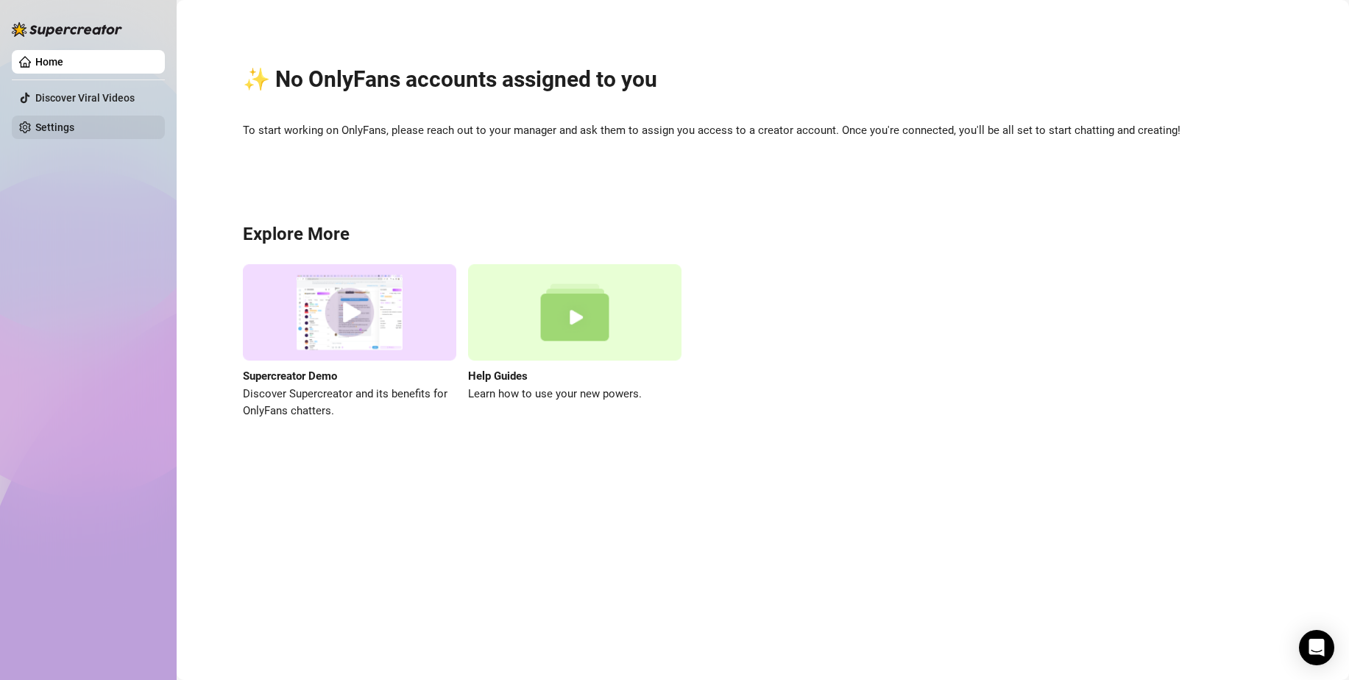
click at [74, 131] on link "Settings" at bounding box center [54, 127] width 39 height 12
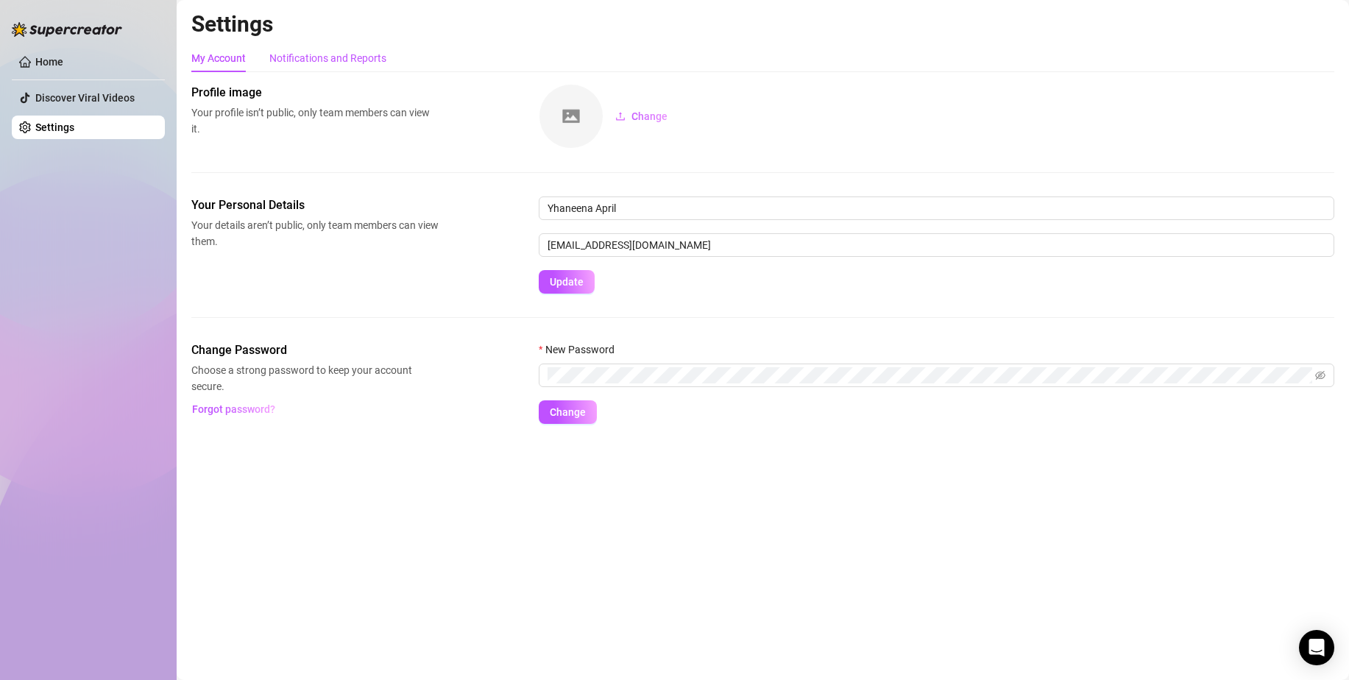
click at [351, 63] on div "Notifications and Reports" at bounding box center [327, 58] width 117 height 16
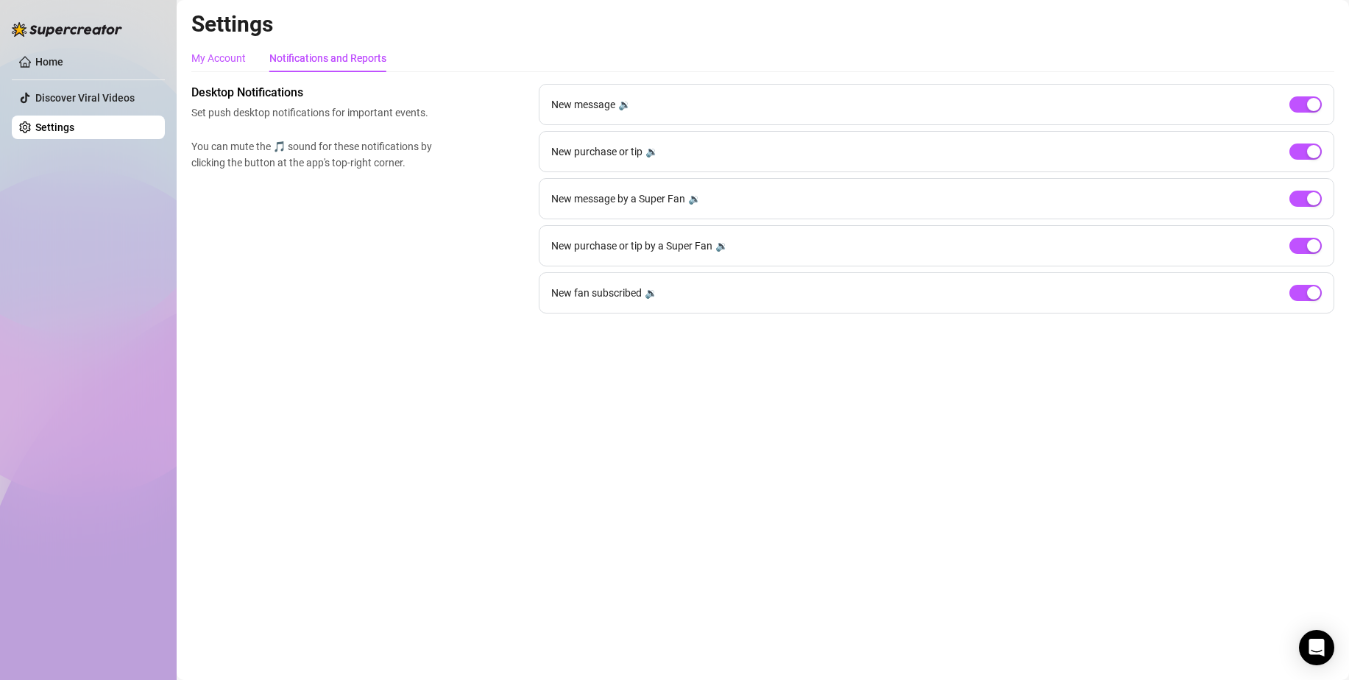
click at [241, 52] on div "My Account" at bounding box center [218, 58] width 54 height 16
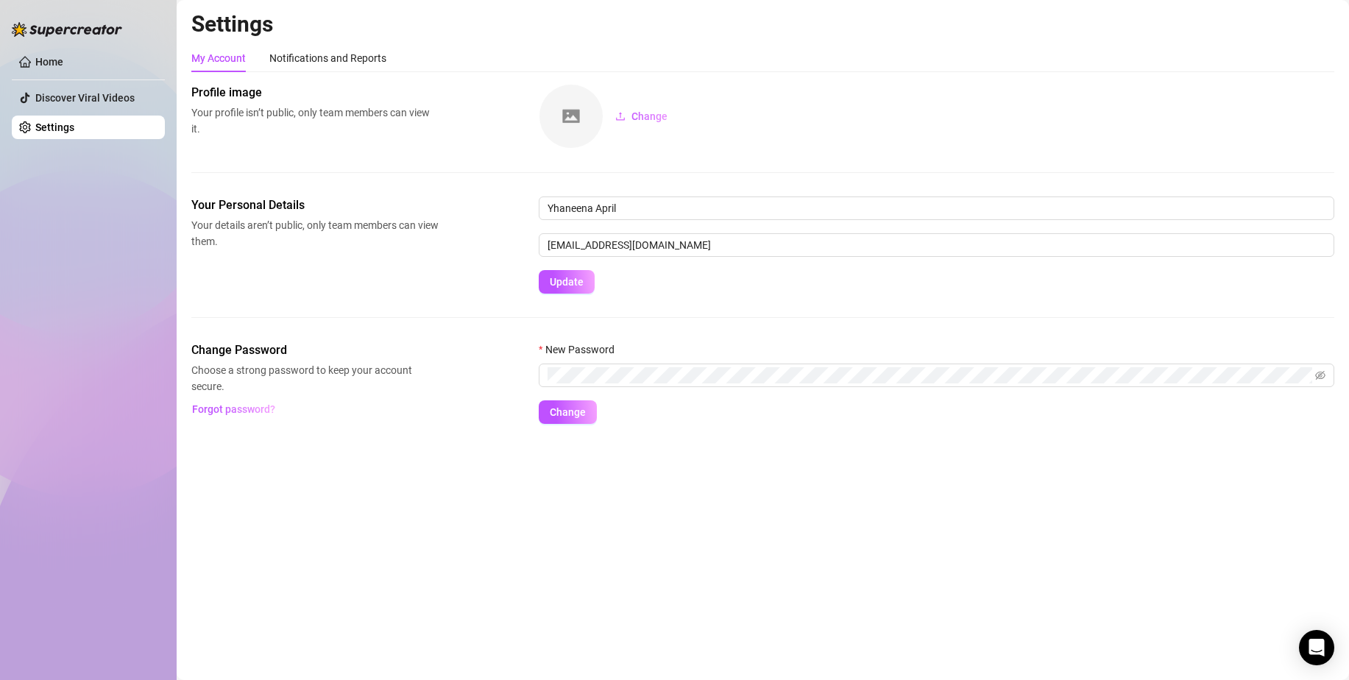
click at [74, 123] on link "Settings" at bounding box center [54, 127] width 39 height 12
click at [105, 98] on link "Discover Viral Videos" at bounding box center [84, 98] width 99 height 12
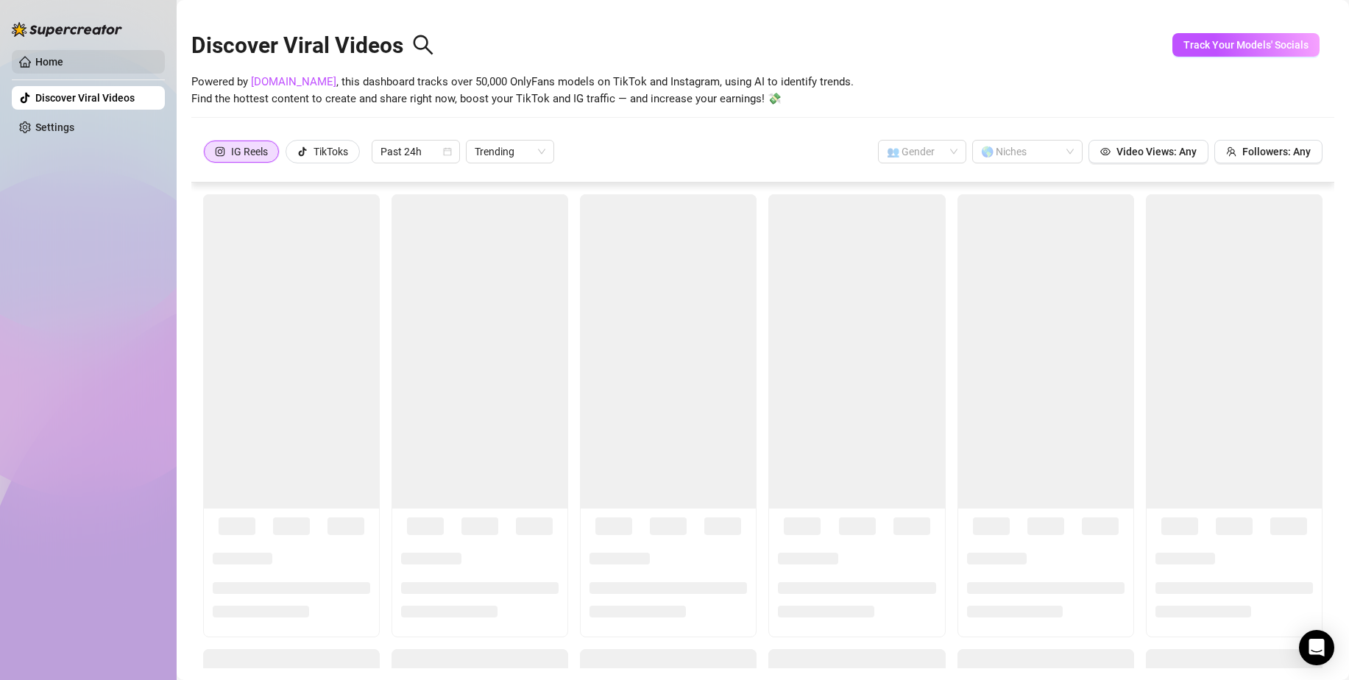
click at [63, 61] on link "Home" at bounding box center [49, 62] width 28 height 12
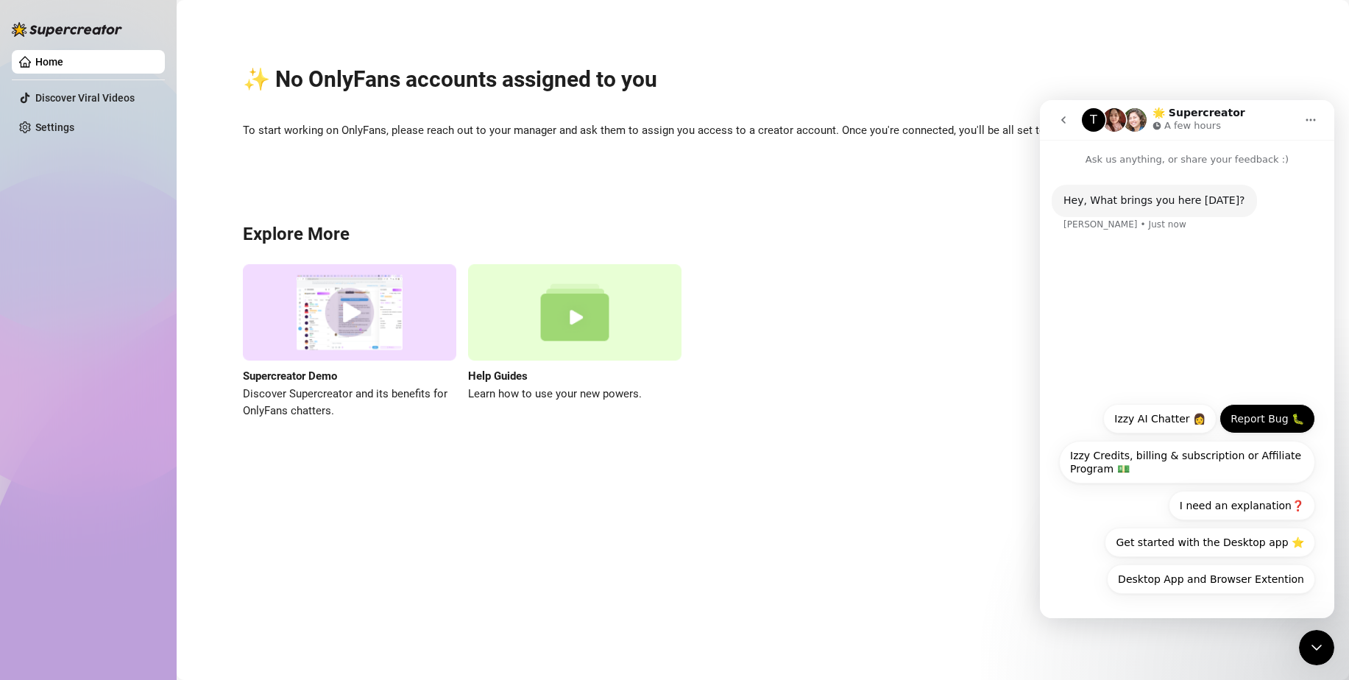
click at [1279, 419] on button "Report Bug 🐛" at bounding box center [1268, 418] width 96 height 29
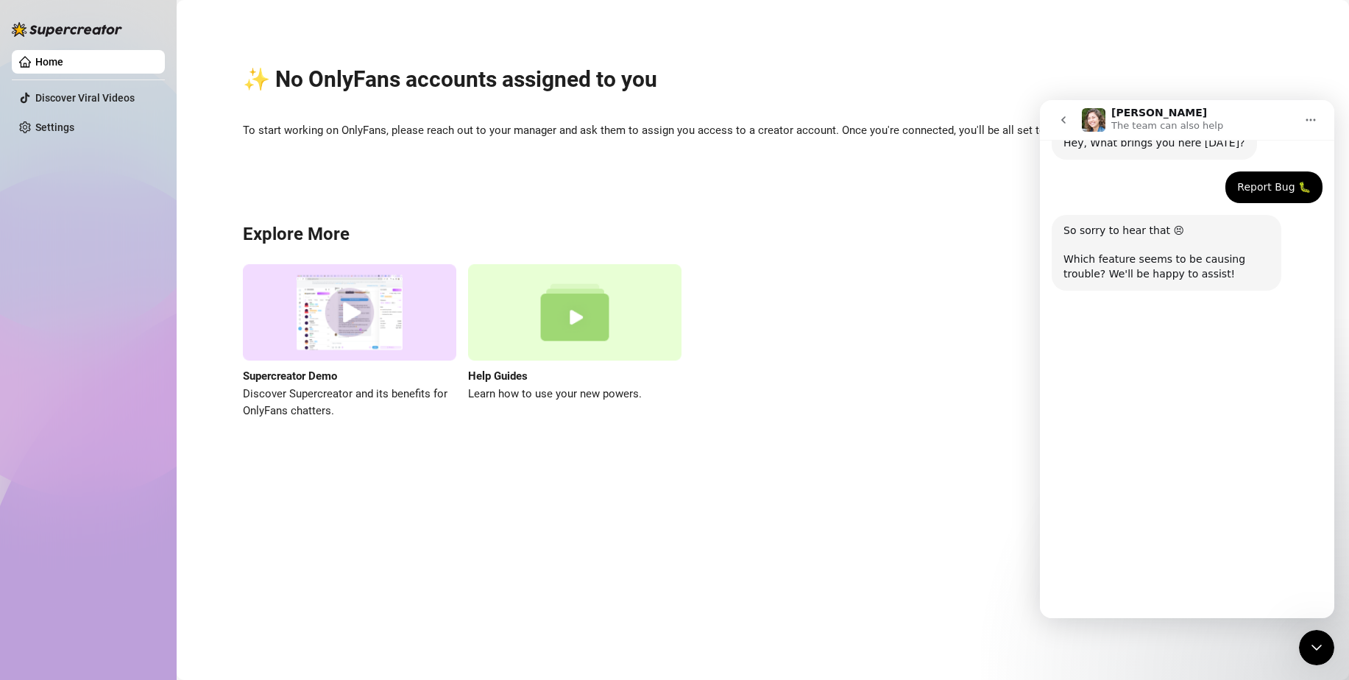
scroll to position [68, 0]
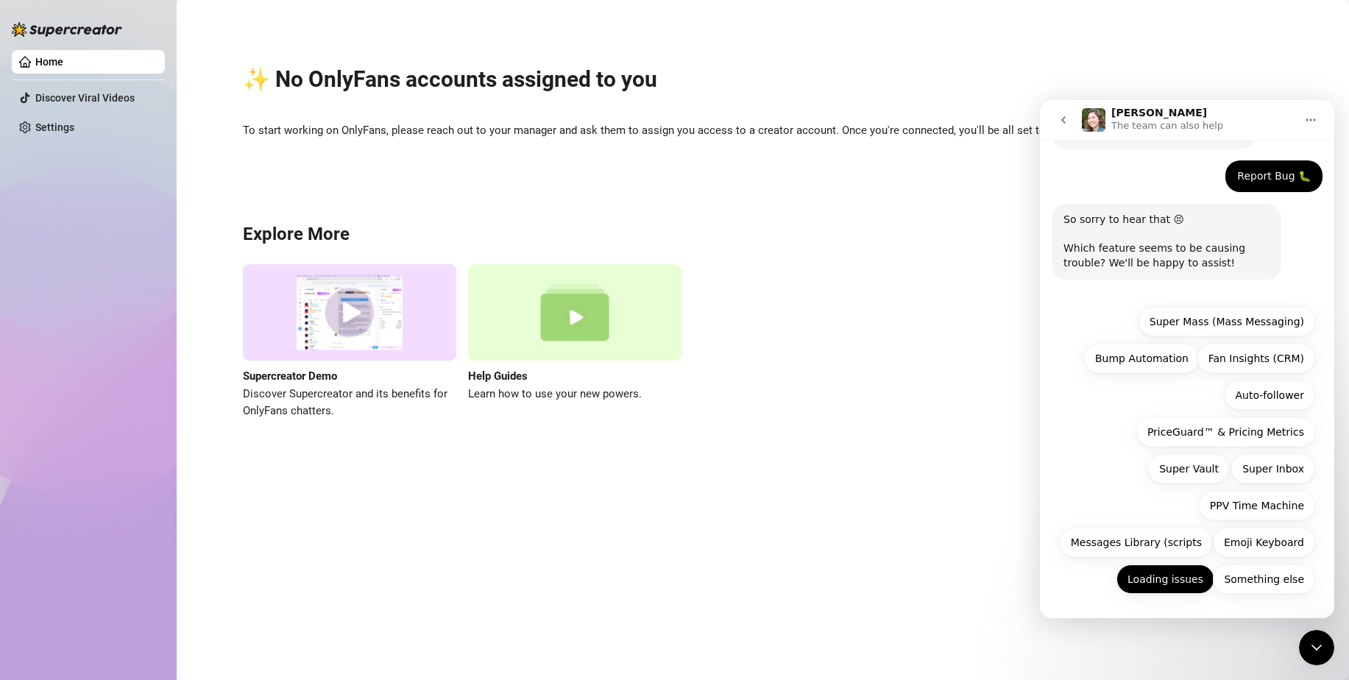
click at [1166, 579] on button "Loading issues" at bounding box center [1166, 579] width 98 height 29
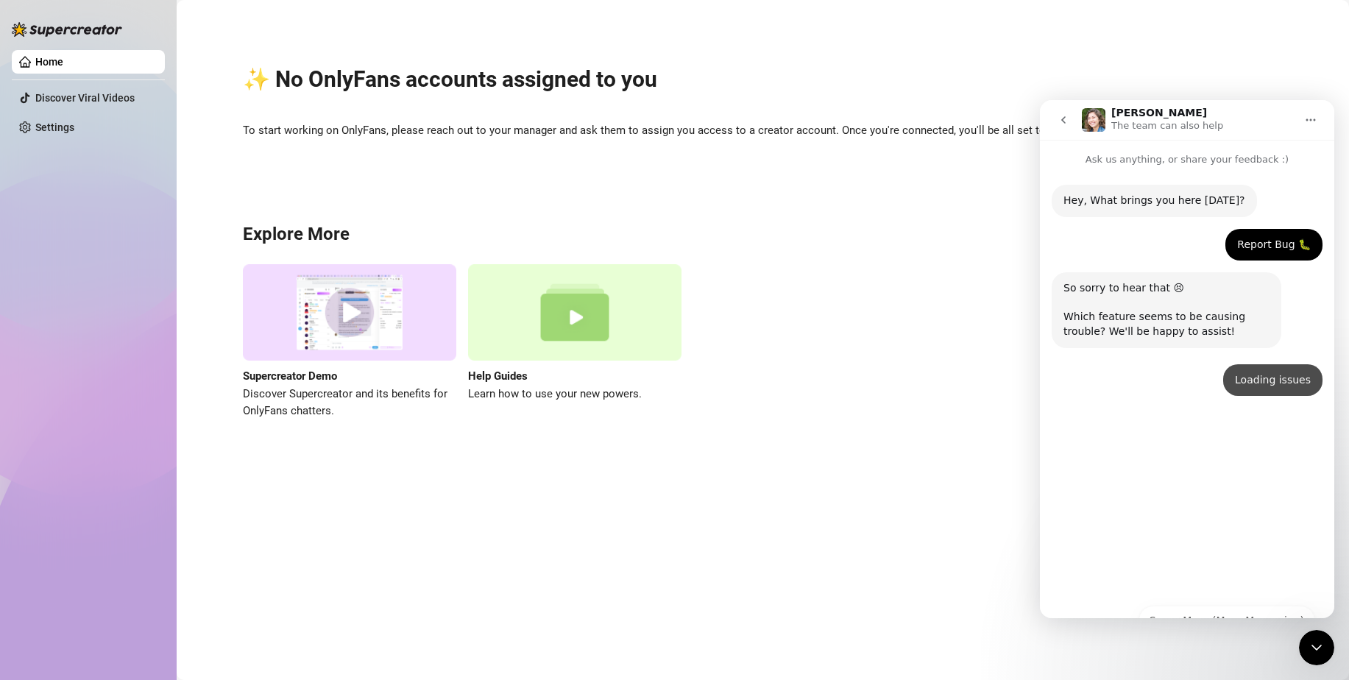
scroll to position [0, 0]
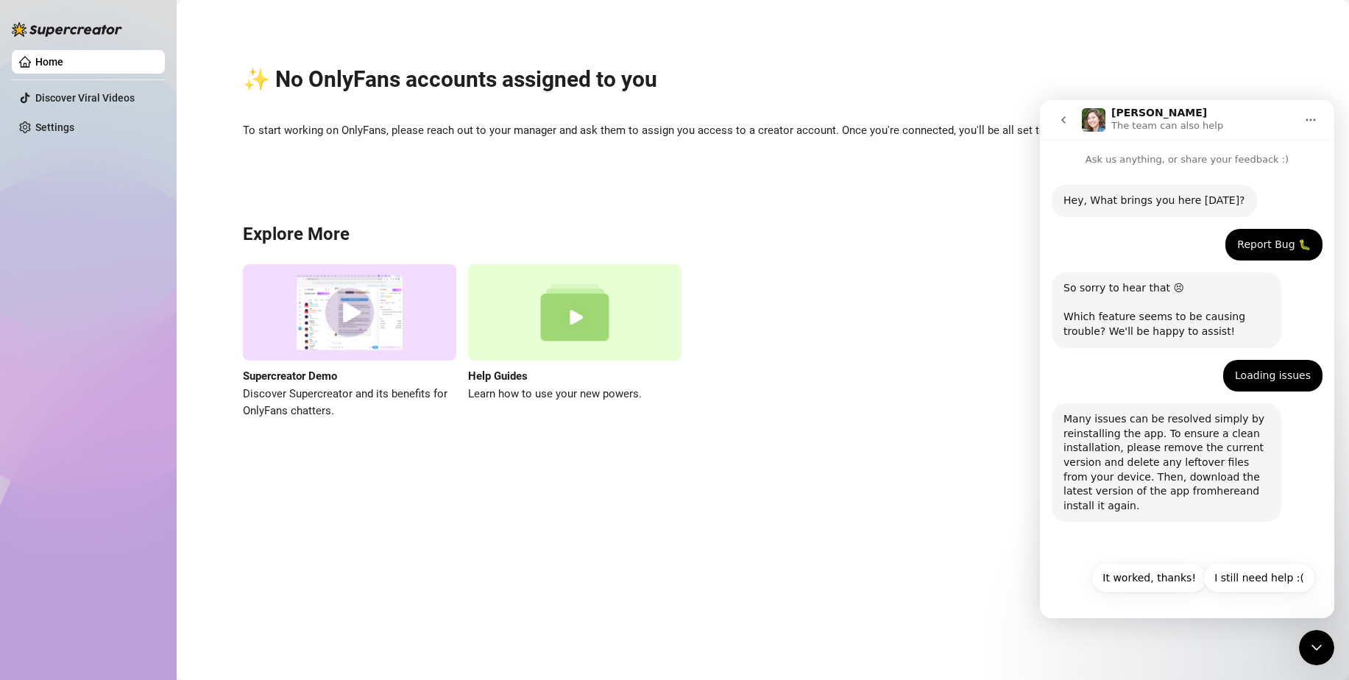
click at [1217, 493] on link "here" at bounding box center [1229, 491] width 24 height 12
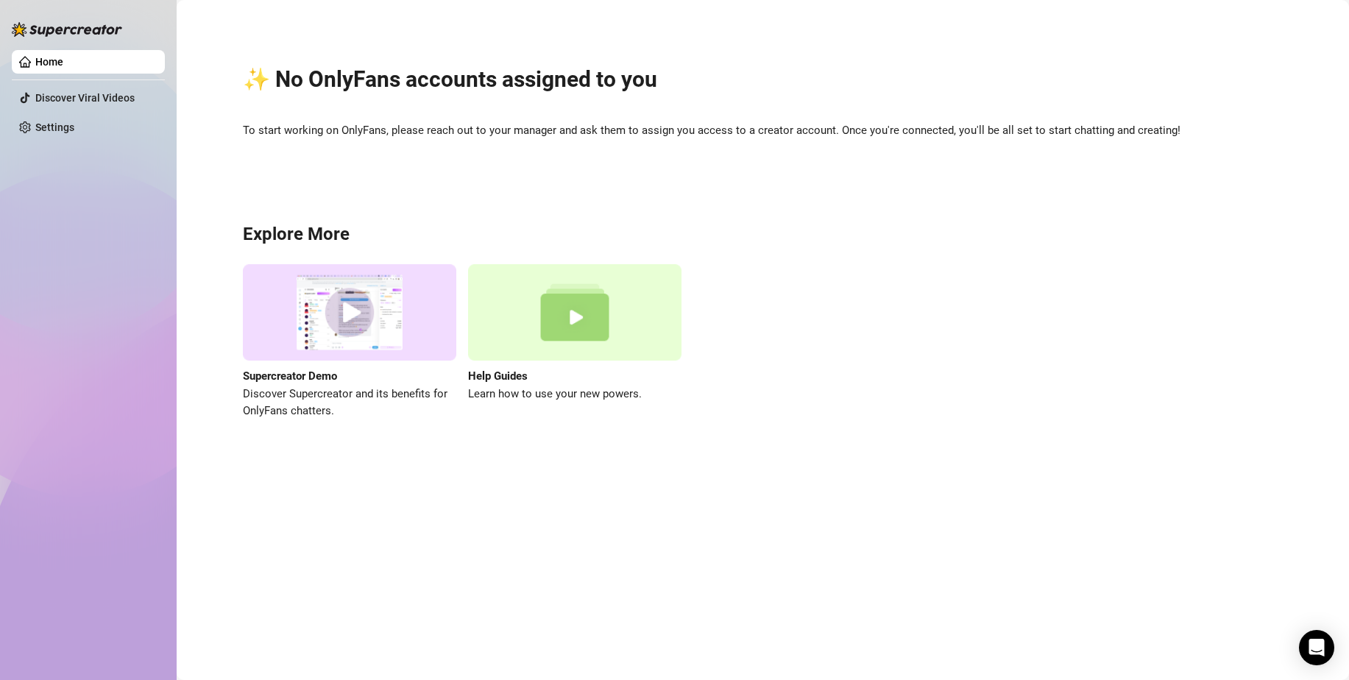
click at [434, 142] on div "✨ No OnlyFans accounts assigned to you To start working on OnlyFans, please rea…" at bounding box center [762, 233] width 1143 height 447
click at [723, 134] on span "To start working on OnlyFans, please reach out to your manager and ask them to …" at bounding box center [763, 131] width 1040 height 18
click at [924, 132] on span "To start working on OnlyFans, please reach out to your manager and ask them to …" at bounding box center [763, 131] width 1040 height 18
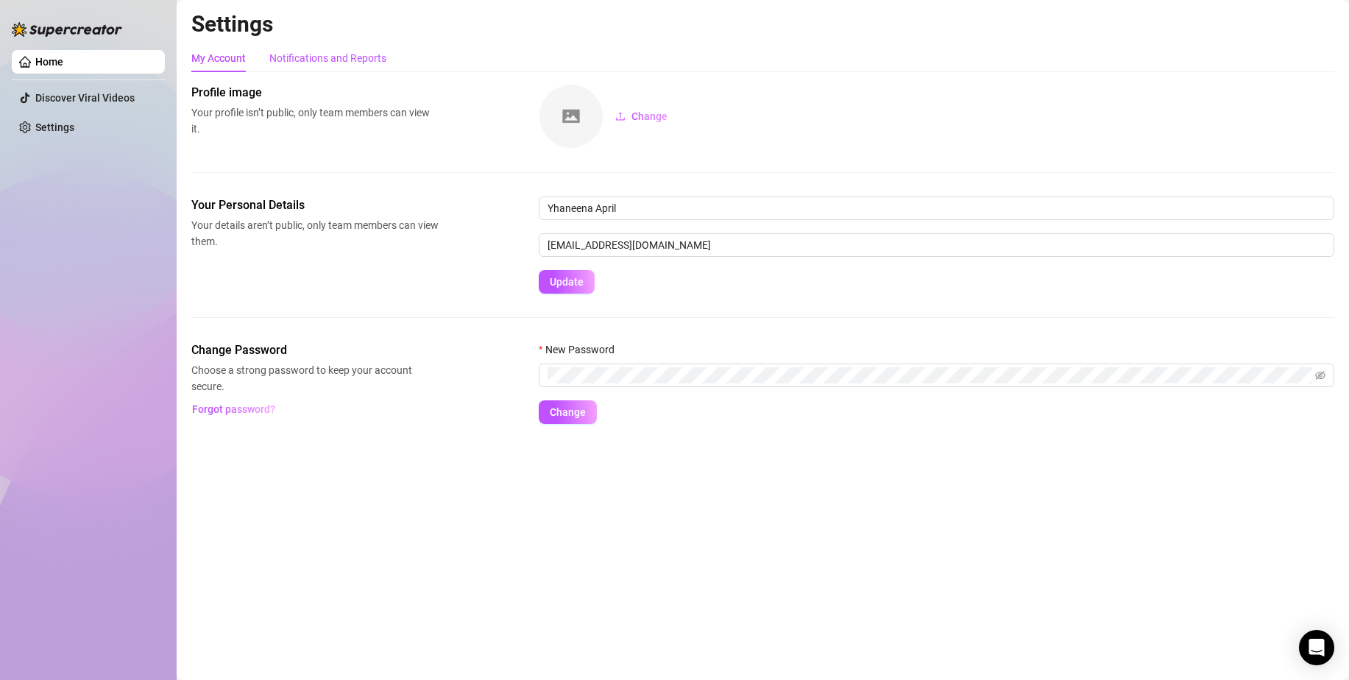
click at [330, 63] on div "Notifications and Reports" at bounding box center [327, 58] width 117 height 16
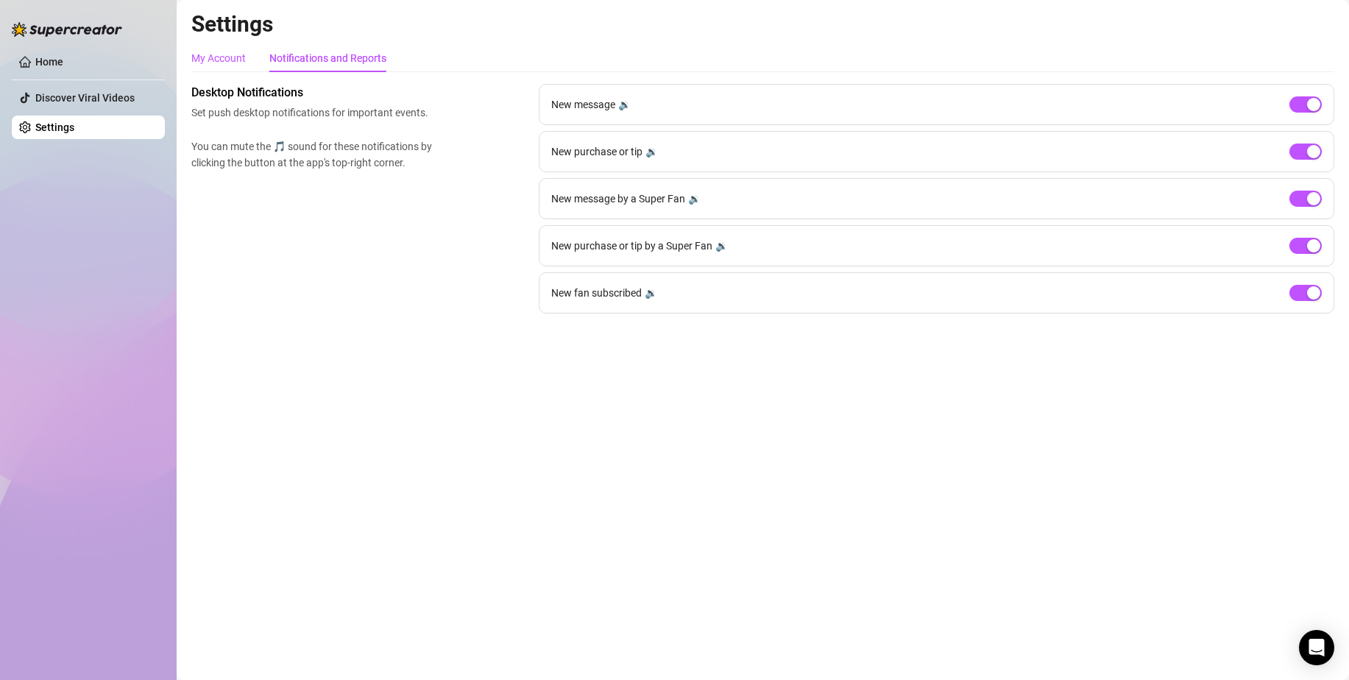
click at [222, 59] on div "My Account" at bounding box center [218, 58] width 54 height 16
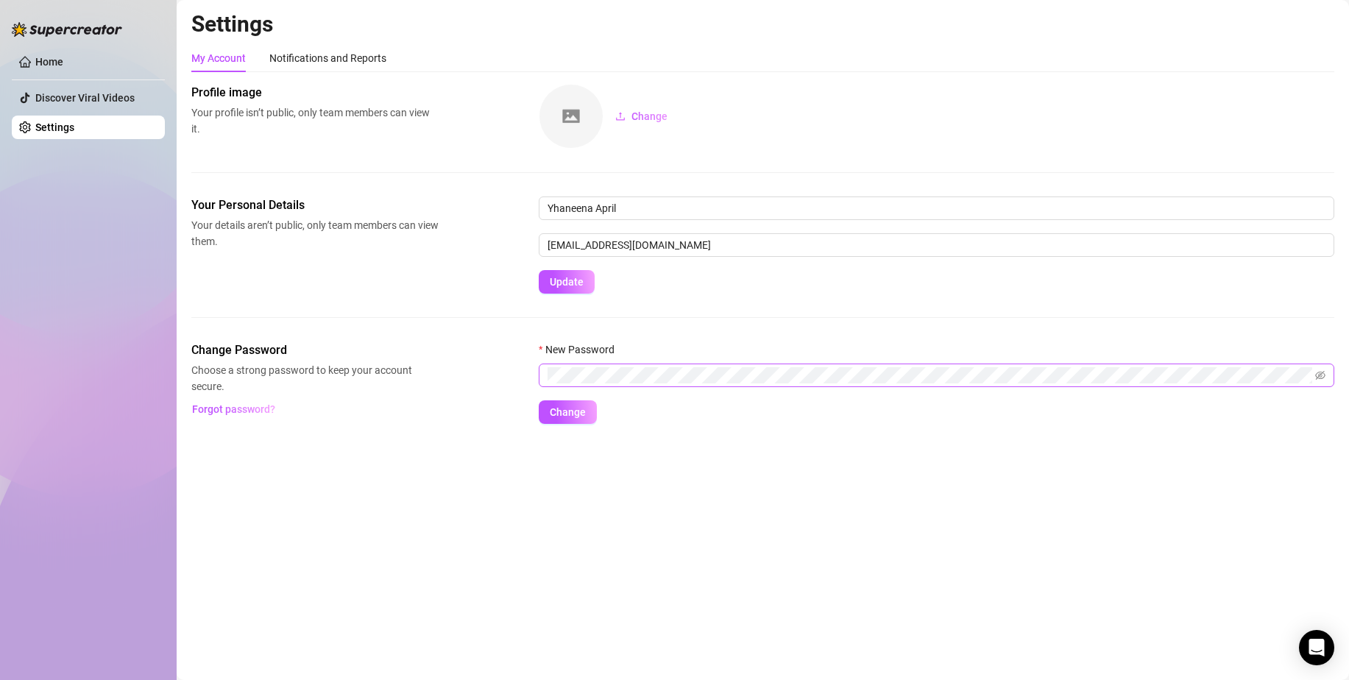
click at [568, 366] on span at bounding box center [937, 376] width 796 height 24
click at [63, 61] on link "Home" at bounding box center [49, 62] width 28 height 12
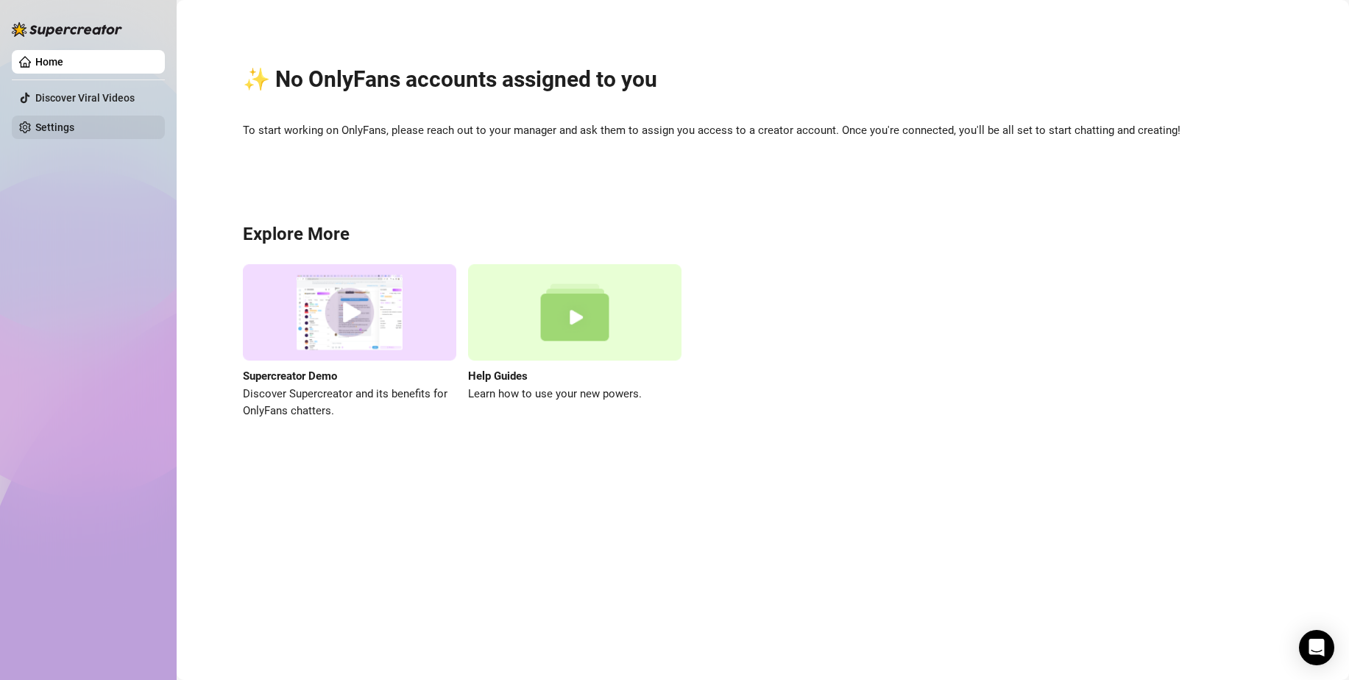
drag, startPoint x: 104, startPoint y: 90, endPoint x: 74, endPoint y: 119, distance: 41.6
click at [103, 92] on link "Discover Viral Videos" at bounding box center [84, 98] width 99 height 12
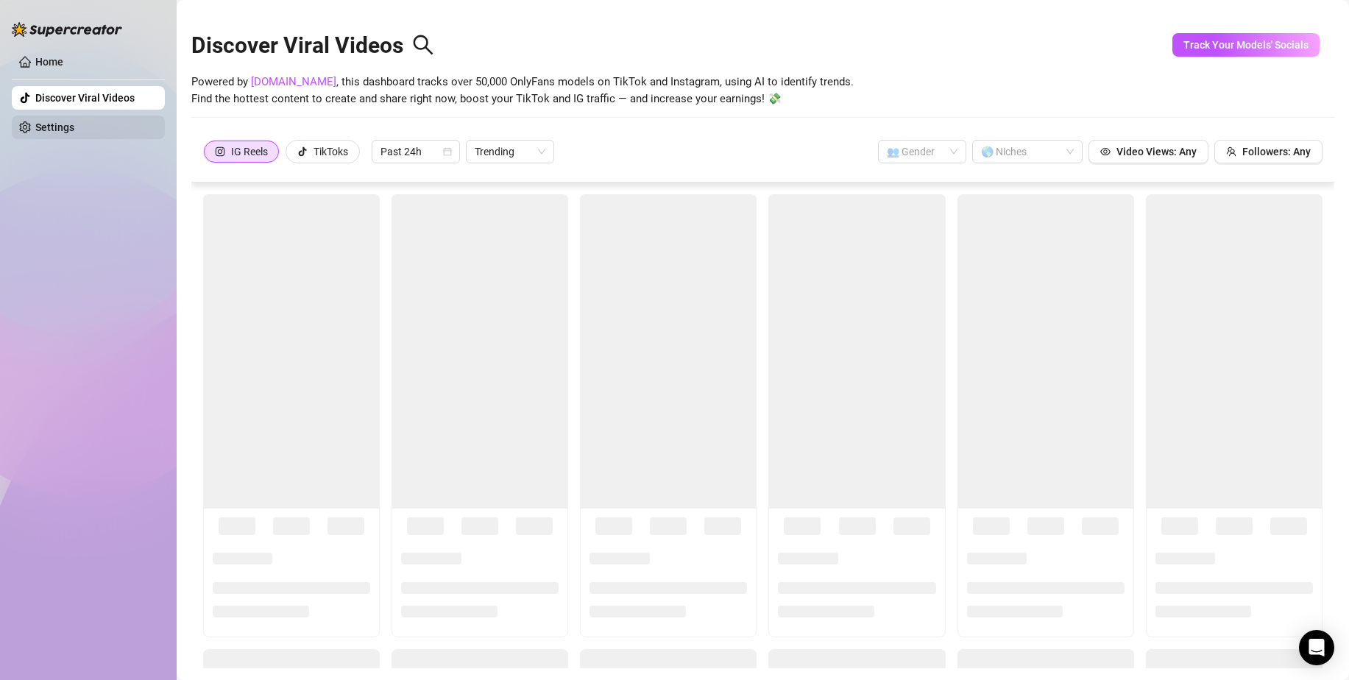
click at [73, 121] on link "Settings" at bounding box center [54, 127] width 39 height 12
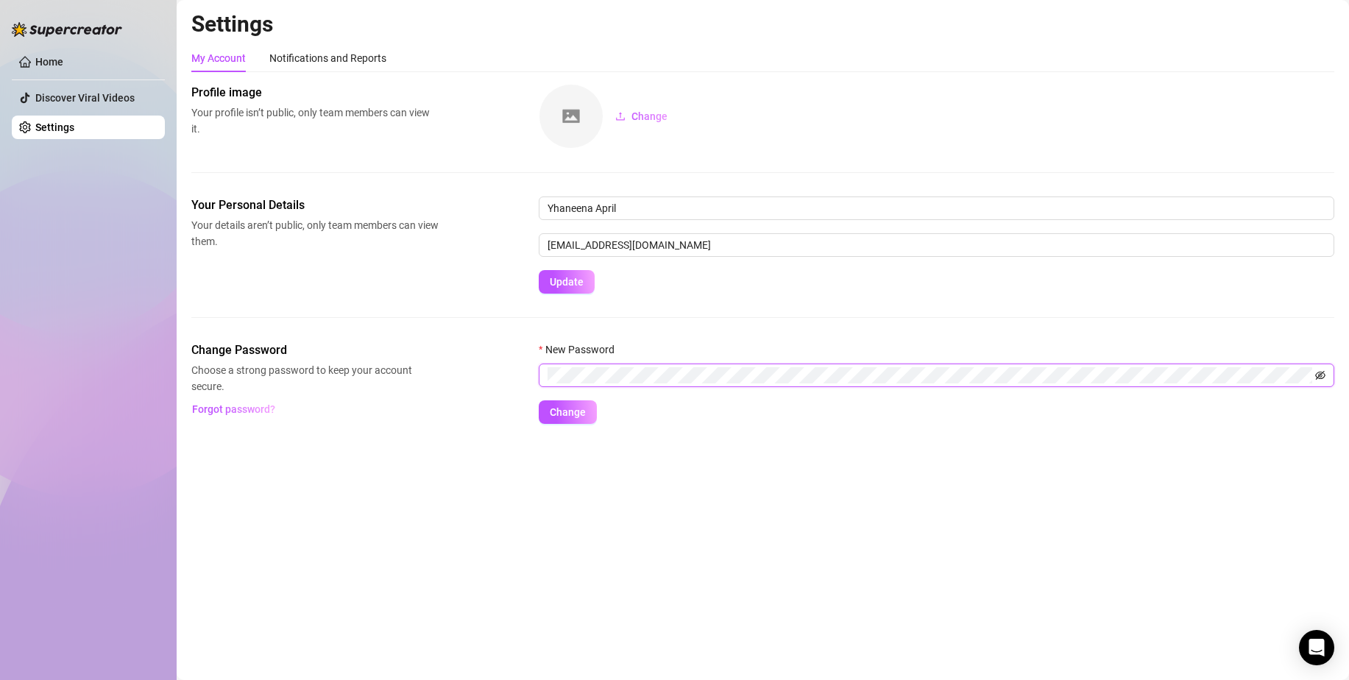
click at [1317, 379] on icon "eye-invisible" at bounding box center [1320, 375] width 10 height 9
click at [539, 400] on button "Change" at bounding box center [568, 412] width 58 height 24
click at [561, 413] on span "Change" at bounding box center [568, 412] width 36 height 12
